Goal: Navigation & Orientation: Find specific page/section

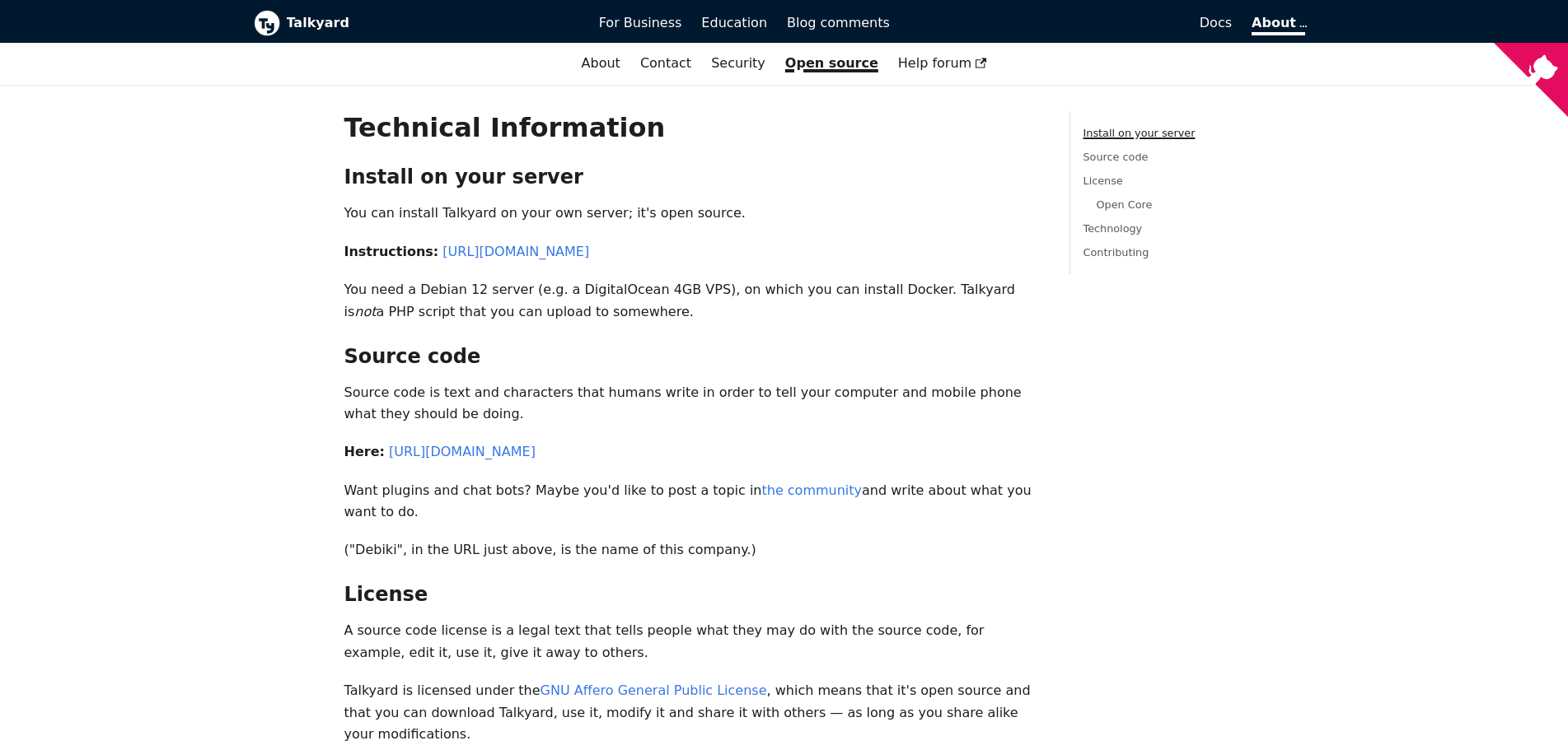
click at [314, 9] on div "Talkyard For Business Education Blog comments Docs Blog For Business Education …" at bounding box center [784, 21] width 1087 height 43
click at [300, 21] on b "Talkyard" at bounding box center [431, 23] width 289 height 21
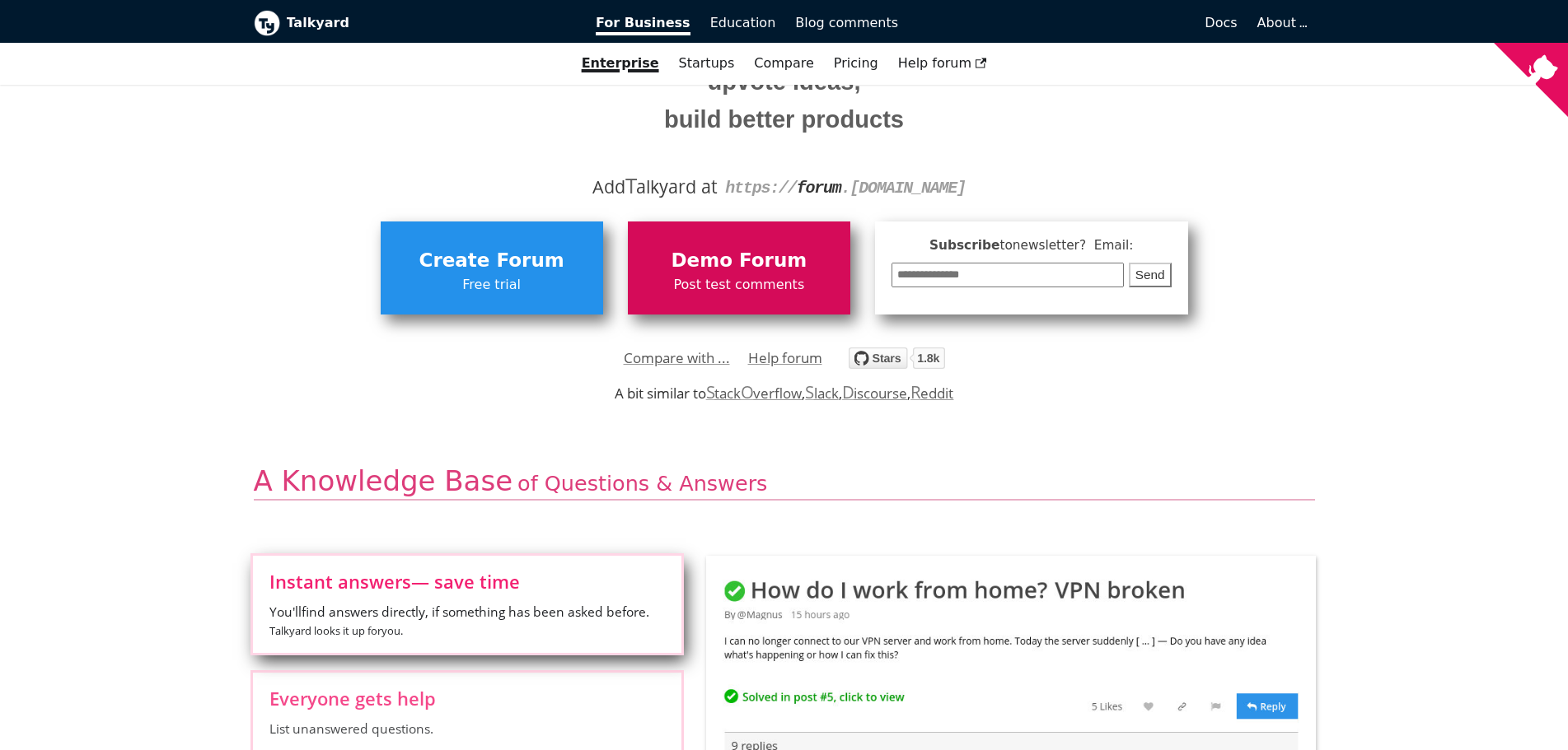
scroll to position [247, 0]
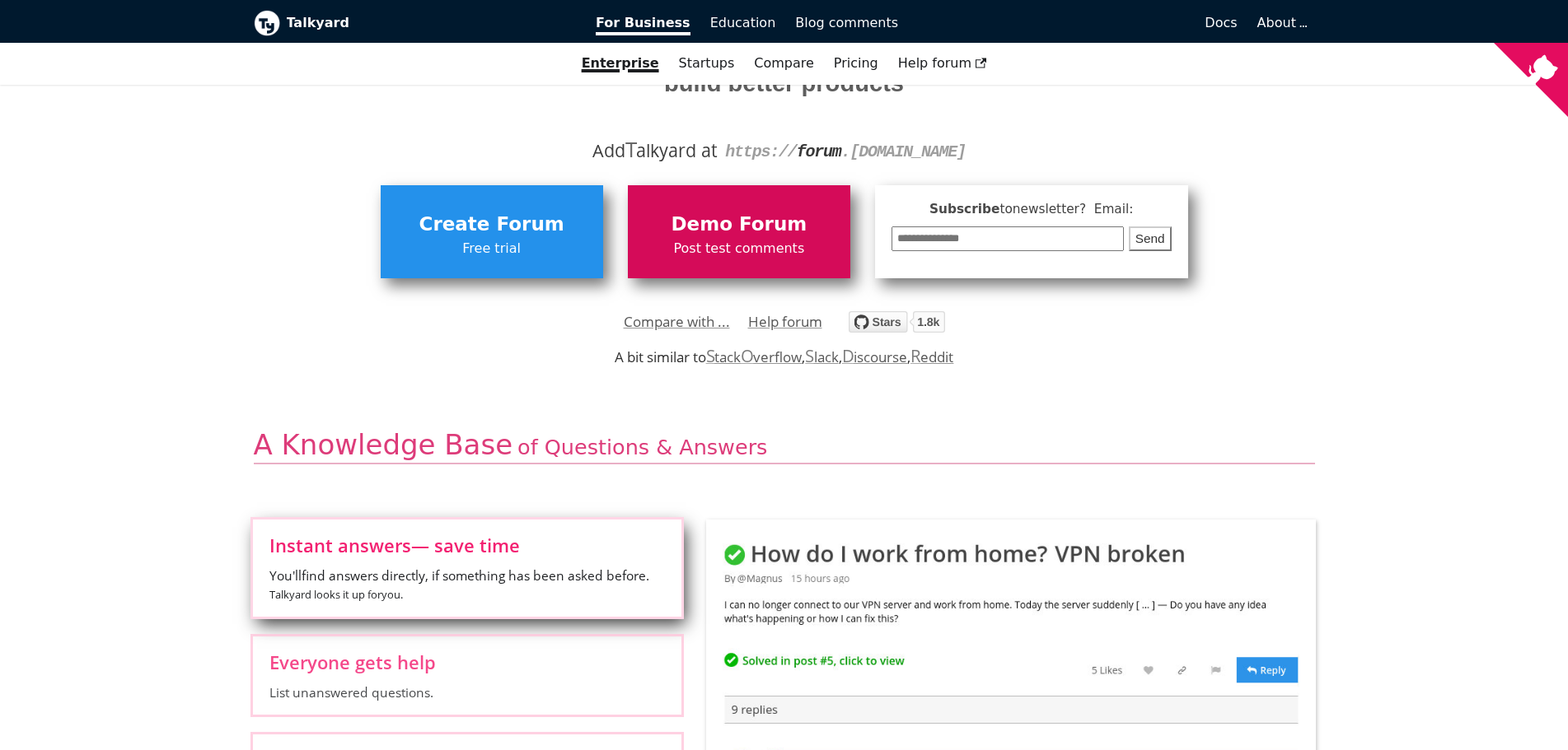
click at [783, 238] on span "Demo Forum" at bounding box center [738, 225] width 206 height 31
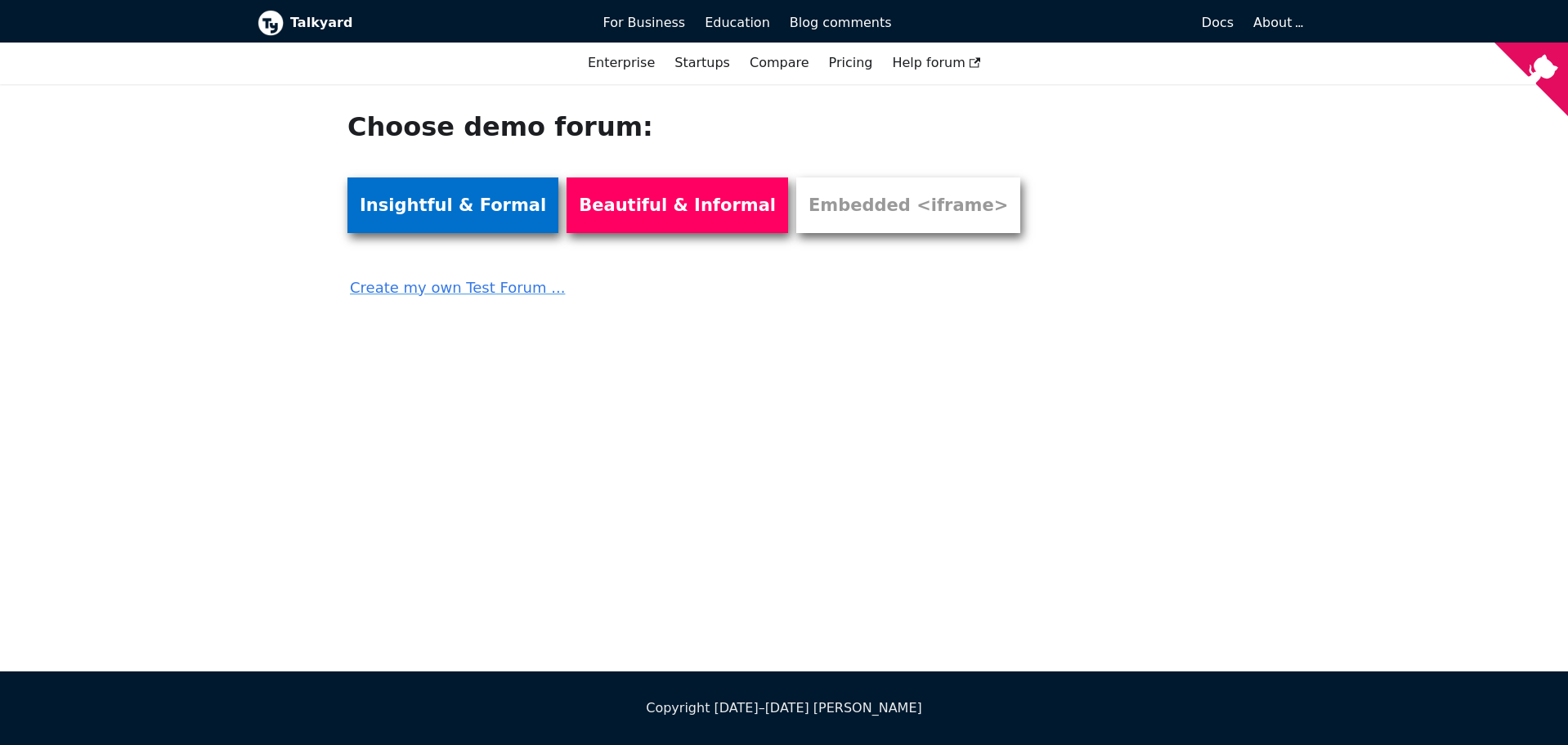
click at [462, 221] on link "Insightful & Formal" at bounding box center [453, 205] width 211 height 55
